Goal: Find specific page/section: Find specific page/section

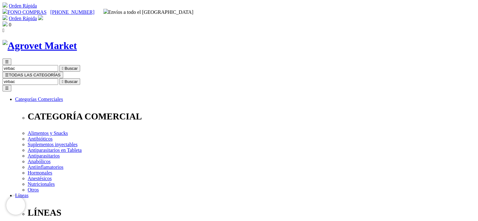
click at [9, 73] on span "☰" at bounding box center [7, 75] width 4 height 5
